Goal: Information Seeking & Learning: Learn about a topic

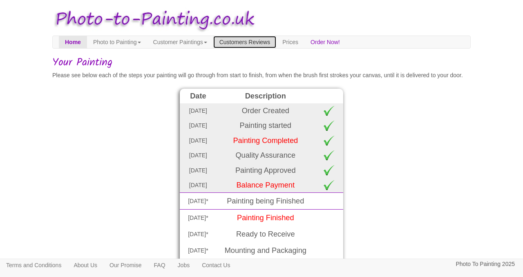
click at [276, 44] on link "Customers Reviews" at bounding box center [244, 42] width 63 height 12
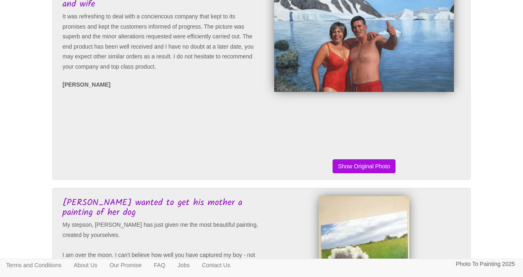
scroll to position [965, 0]
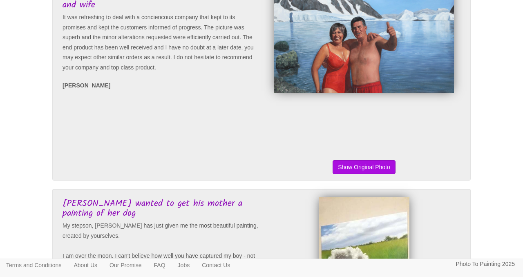
click at [322, 90] on img at bounding box center [364, 41] width 180 height 104
click at [349, 93] on img at bounding box center [364, 41] width 180 height 104
click at [368, 174] on button "Show Original Photo" at bounding box center [364, 167] width 63 height 14
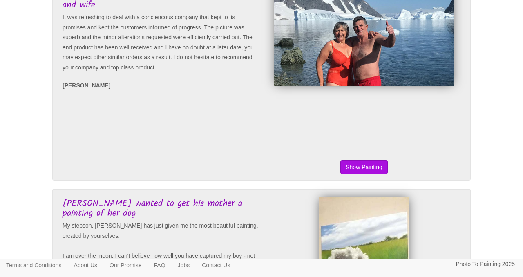
click at [368, 174] on button "Show Original Photo" at bounding box center [364, 167] width 63 height 14
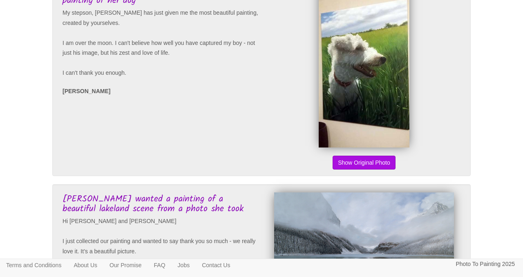
scroll to position [1179, 0]
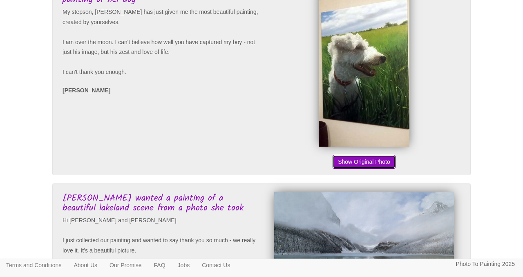
click at [368, 169] on button "Show Original Photo" at bounding box center [364, 162] width 63 height 14
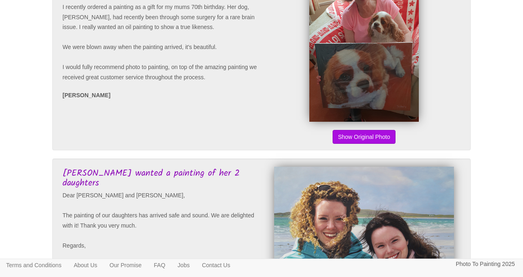
scroll to position [1600, 0]
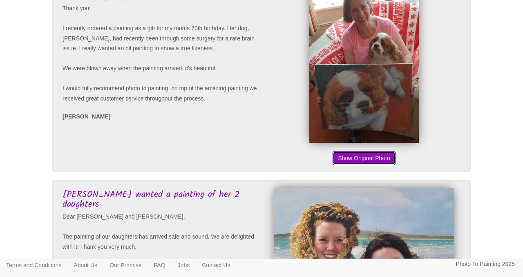
click at [365, 165] on button "Show Original Photo" at bounding box center [364, 158] width 63 height 14
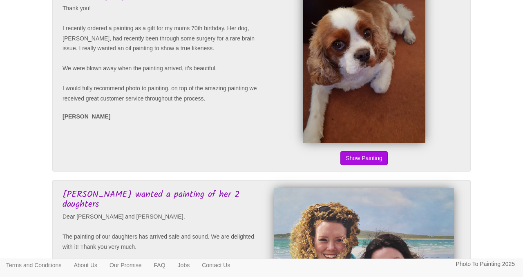
click at [365, 165] on button "Show Original Photo" at bounding box center [364, 158] width 63 height 14
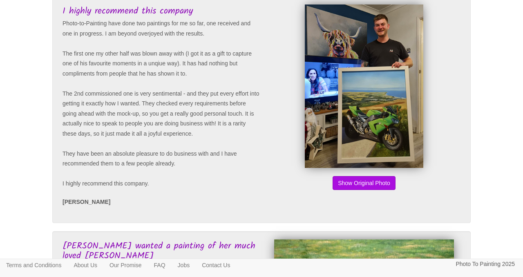
scroll to position [0, 0]
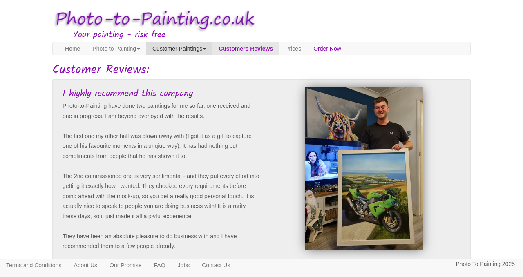
click at [213, 51] on link "Customer Paintings" at bounding box center [179, 49] width 66 height 12
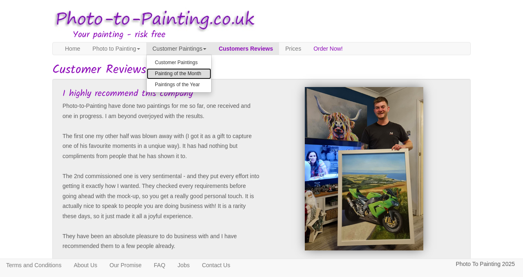
click at [206, 74] on link "Painting of the Month" at bounding box center [179, 73] width 65 height 11
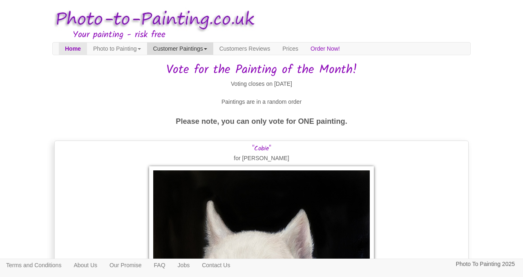
click at [208, 52] on link "Customer Paintings" at bounding box center [180, 49] width 66 height 12
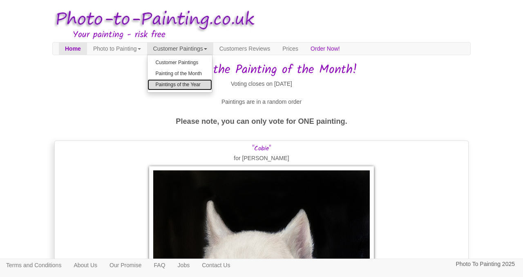
click at [205, 84] on link "Paintings of the Year" at bounding box center [180, 84] width 65 height 11
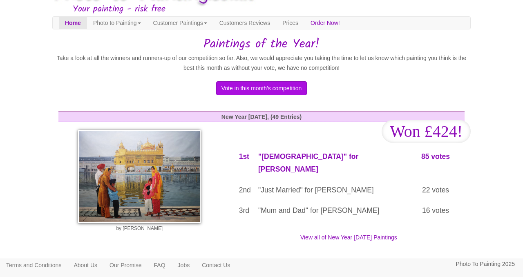
scroll to position [25, 0]
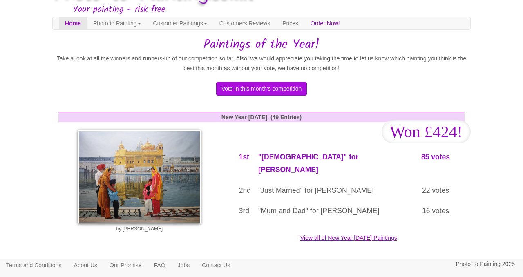
click at [281, 184] on p ""Just Married" for [PERSON_NAME]" at bounding box center [329, 190] width 142 height 13
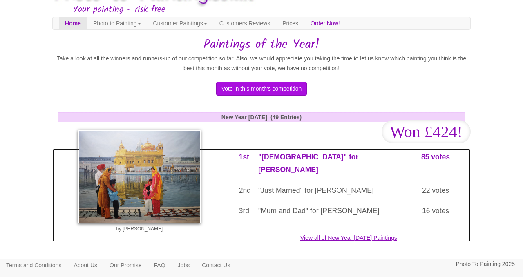
click at [311, 224] on link "View all of New Year [DATE] Paintings" at bounding box center [261, 195] width 419 height 93
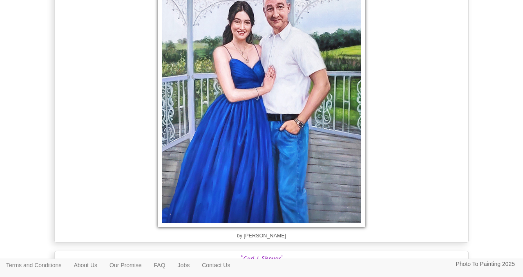
scroll to position [3261, 0]
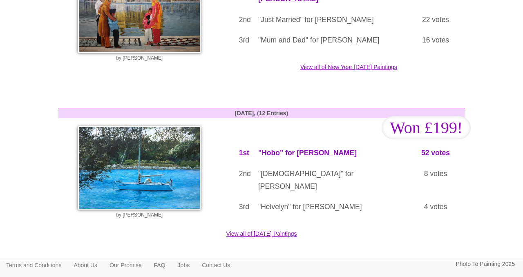
scroll to position [190, 0]
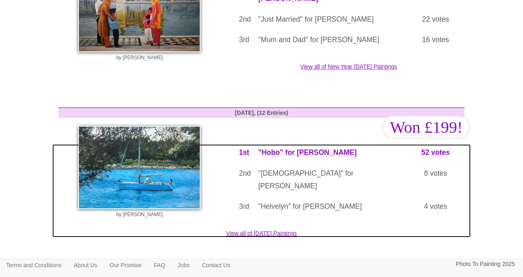
click at [347, 210] on link "View all of [DATE] Paintings" at bounding box center [261, 190] width 419 height 93
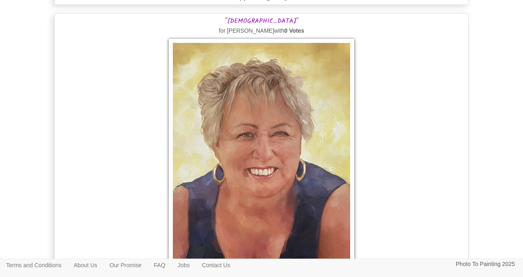
scroll to position [3261, 0]
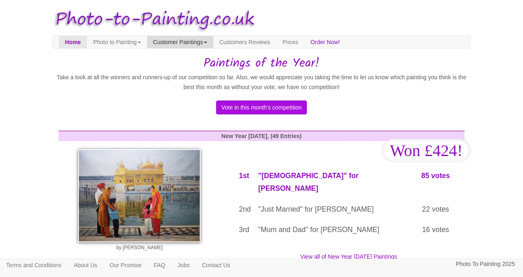
click at [183, 45] on link "Customer Paintings" at bounding box center [180, 42] width 66 height 12
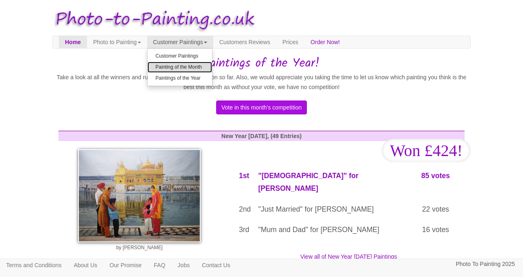
click at [187, 67] on link "Painting of the Month" at bounding box center [180, 67] width 65 height 11
